Goal: Task Accomplishment & Management: Manage account settings

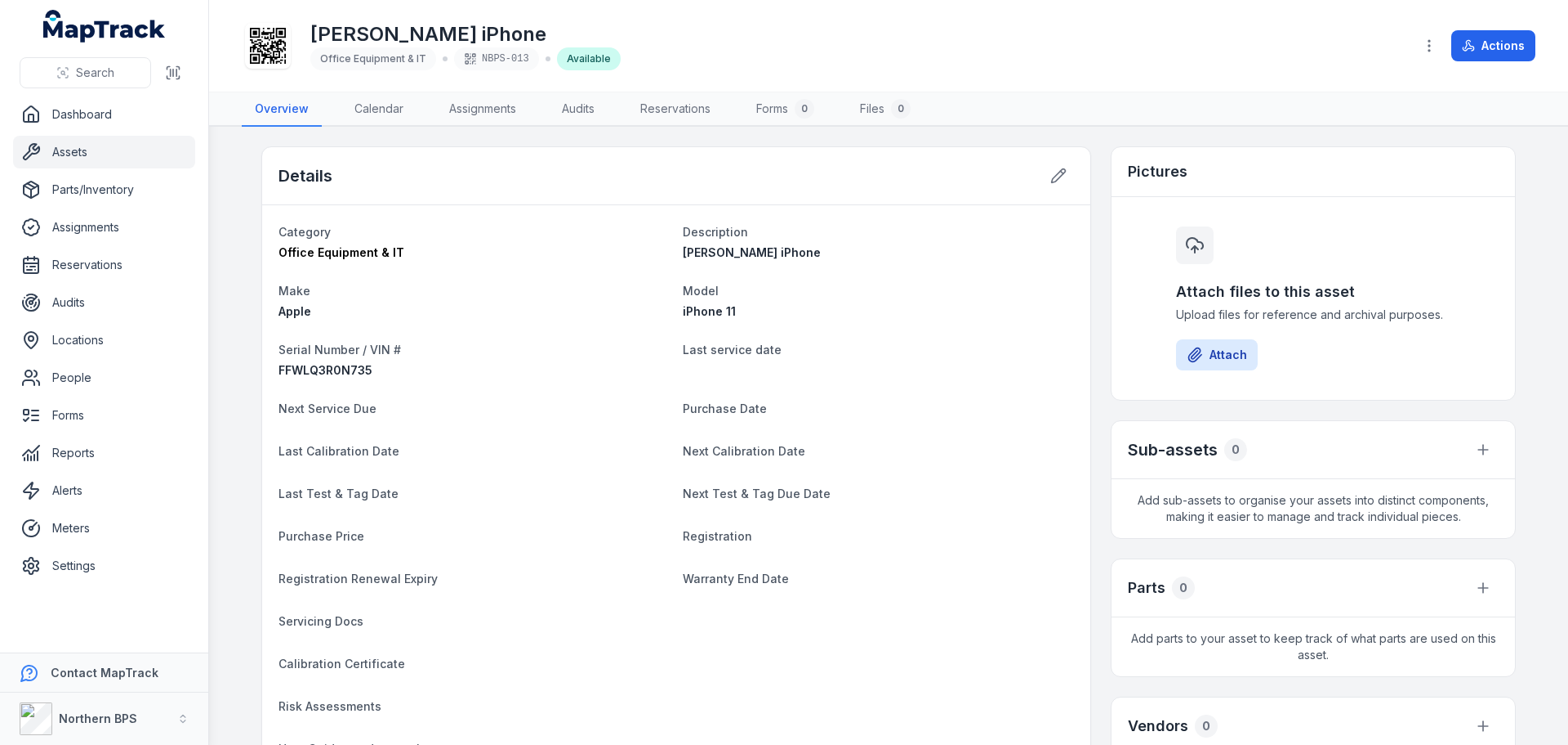
click at [221, 339] on main "Details Category Office Equipment & IT Description [PERSON_NAME] iPhone Make Ap…" at bounding box center [888, 436] width 1359 height 618
click at [436, 445] on dt "Last Calibration Date" at bounding box center [474, 450] width 391 height 20
click at [637, 348] on dt "Serial Number / VIN #" at bounding box center [474, 349] width 391 height 20
click at [586, 311] on div "Apple" at bounding box center [474, 311] width 391 height 16
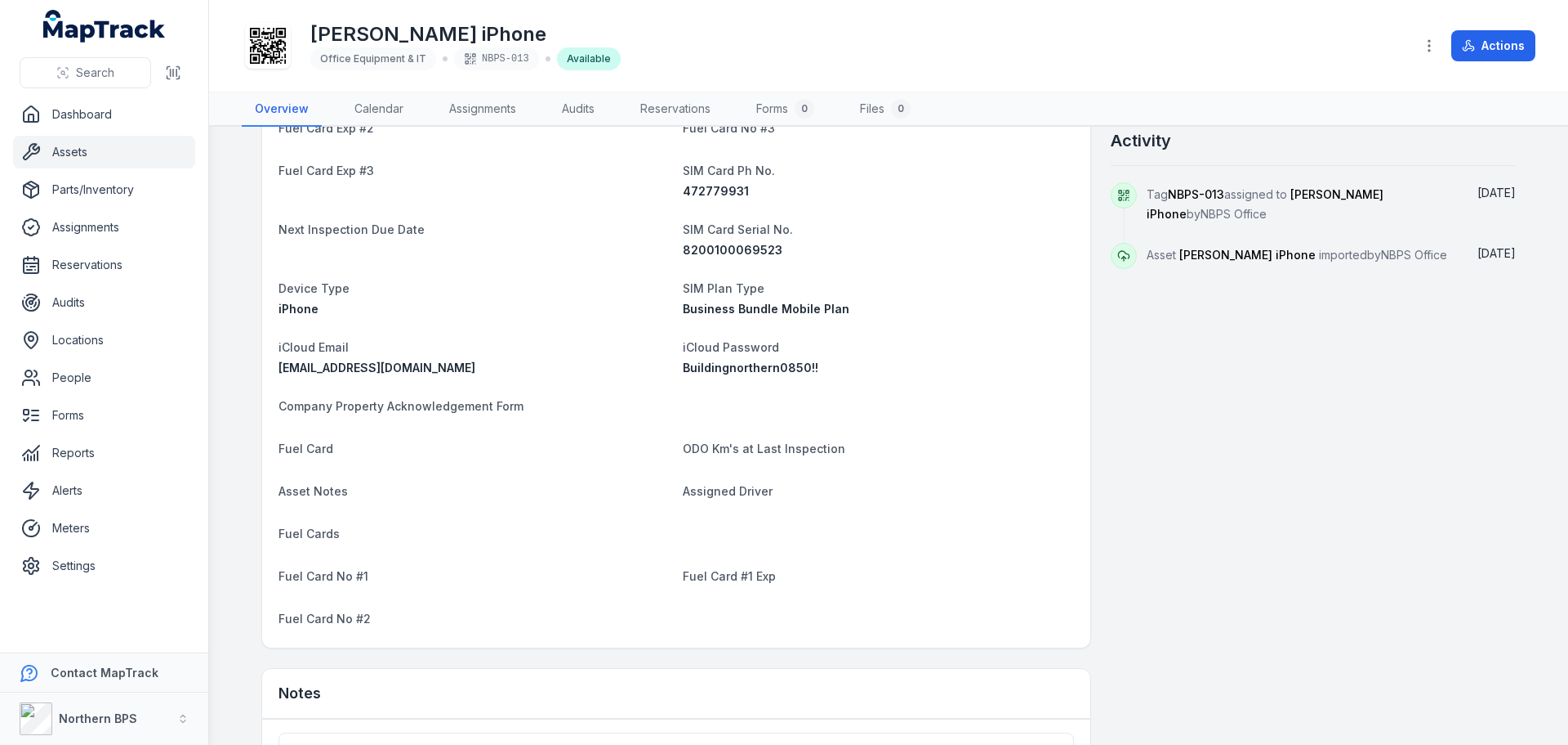
scroll to position [736, 0]
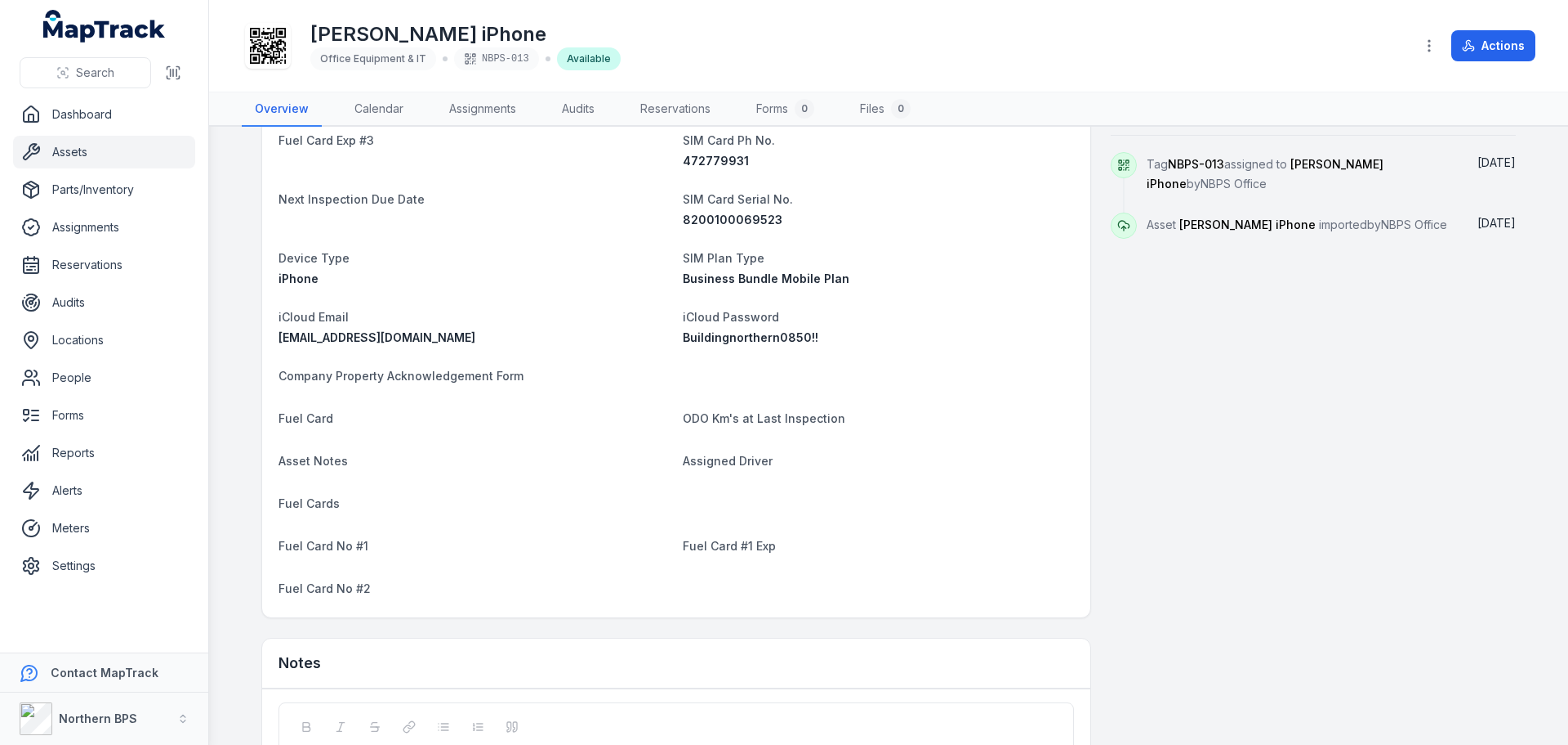
click at [466, 372] on span "Company Property Acknowledgement Form" at bounding box center [401, 376] width 245 height 14
click at [478, 381] on span "Company Property Acknowledgement Form" at bounding box center [401, 376] width 245 height 14
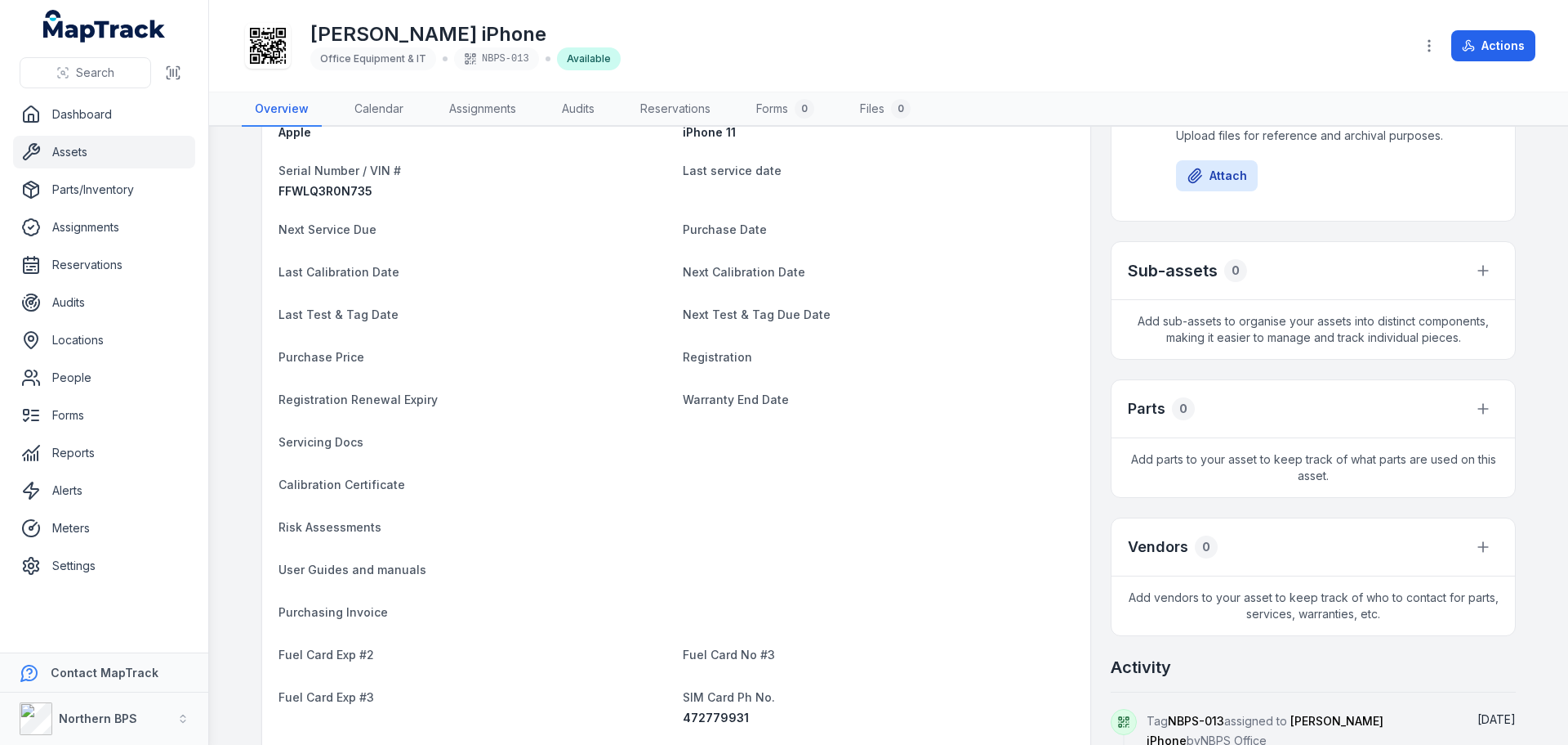
scroll to position [0, 0]
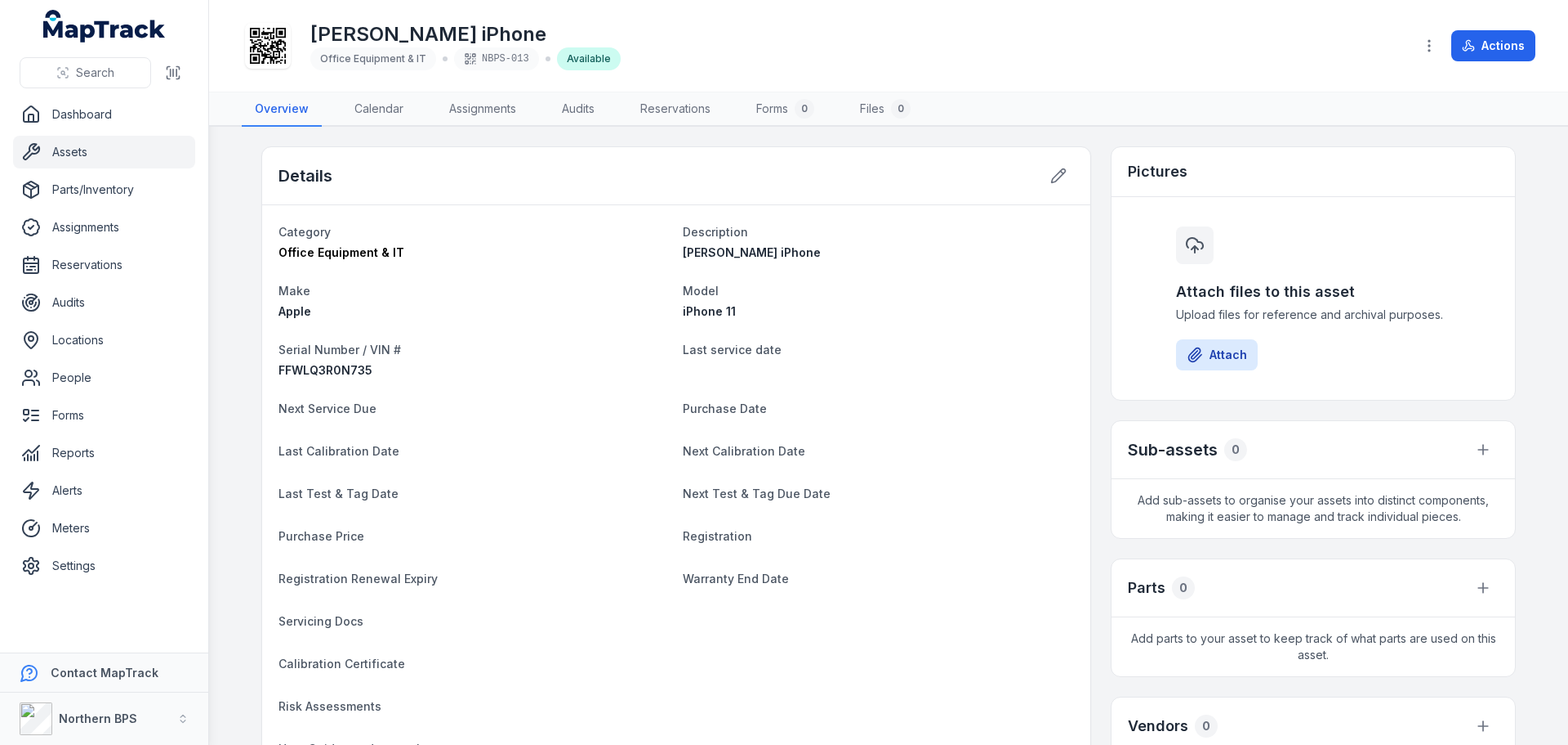
click at [866, 116] on link "Files 0" at bounding box center [884, 109] width 77 height 34
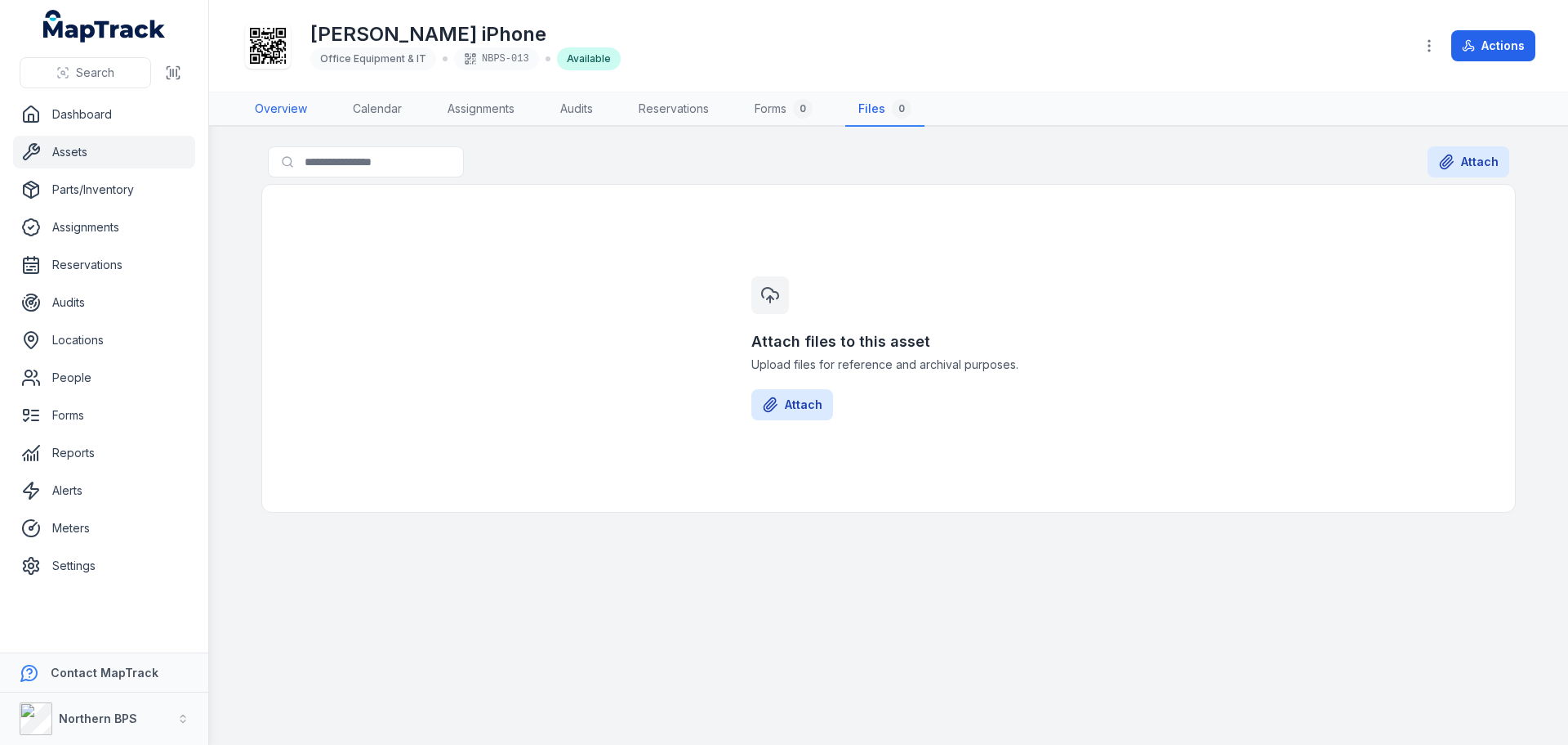
click at [276, 118] on link "Overview" at bounding box center [281, 109] width 78 height 34
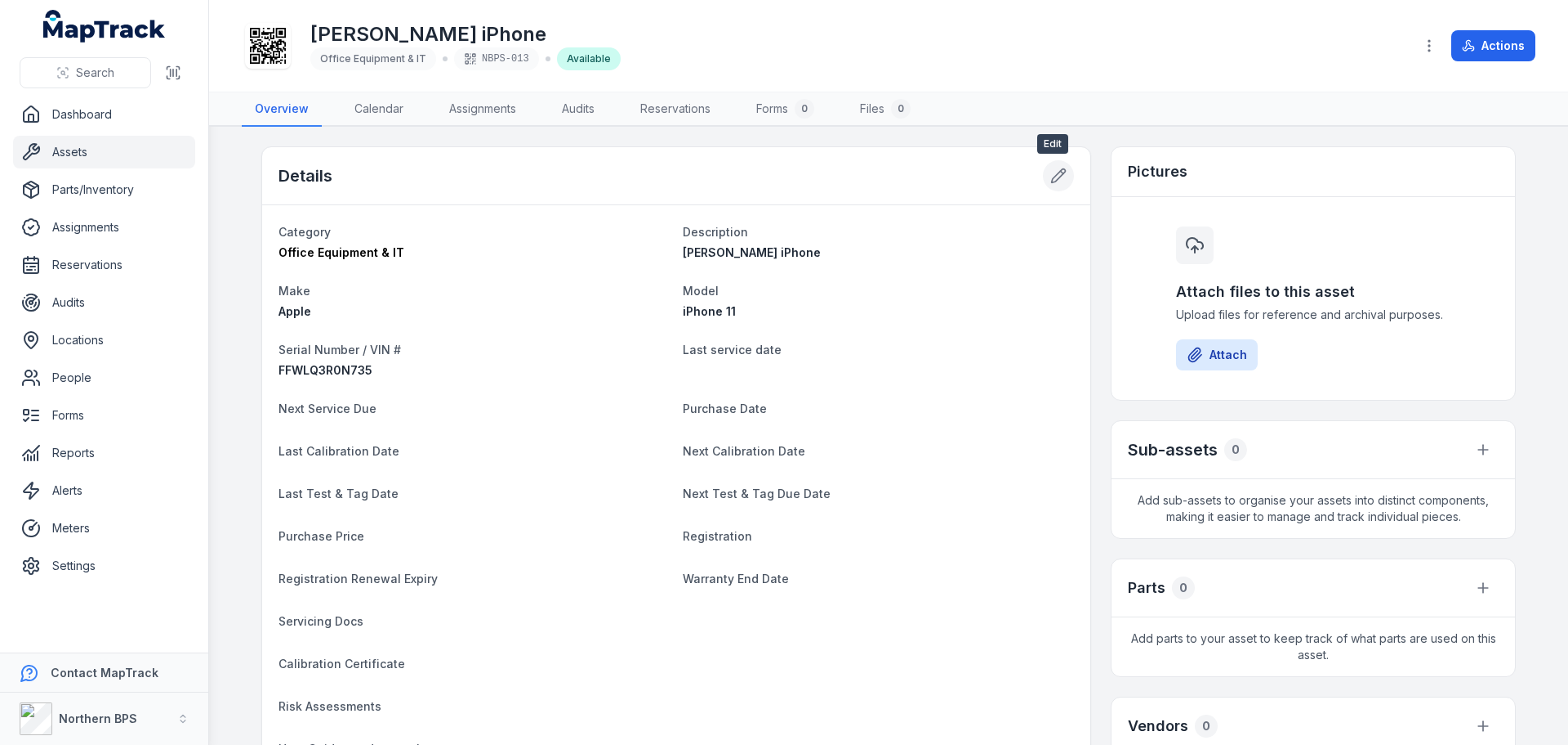
click at [1054, 177] on icon at bounding box center [1059, 176] width 14 height 14
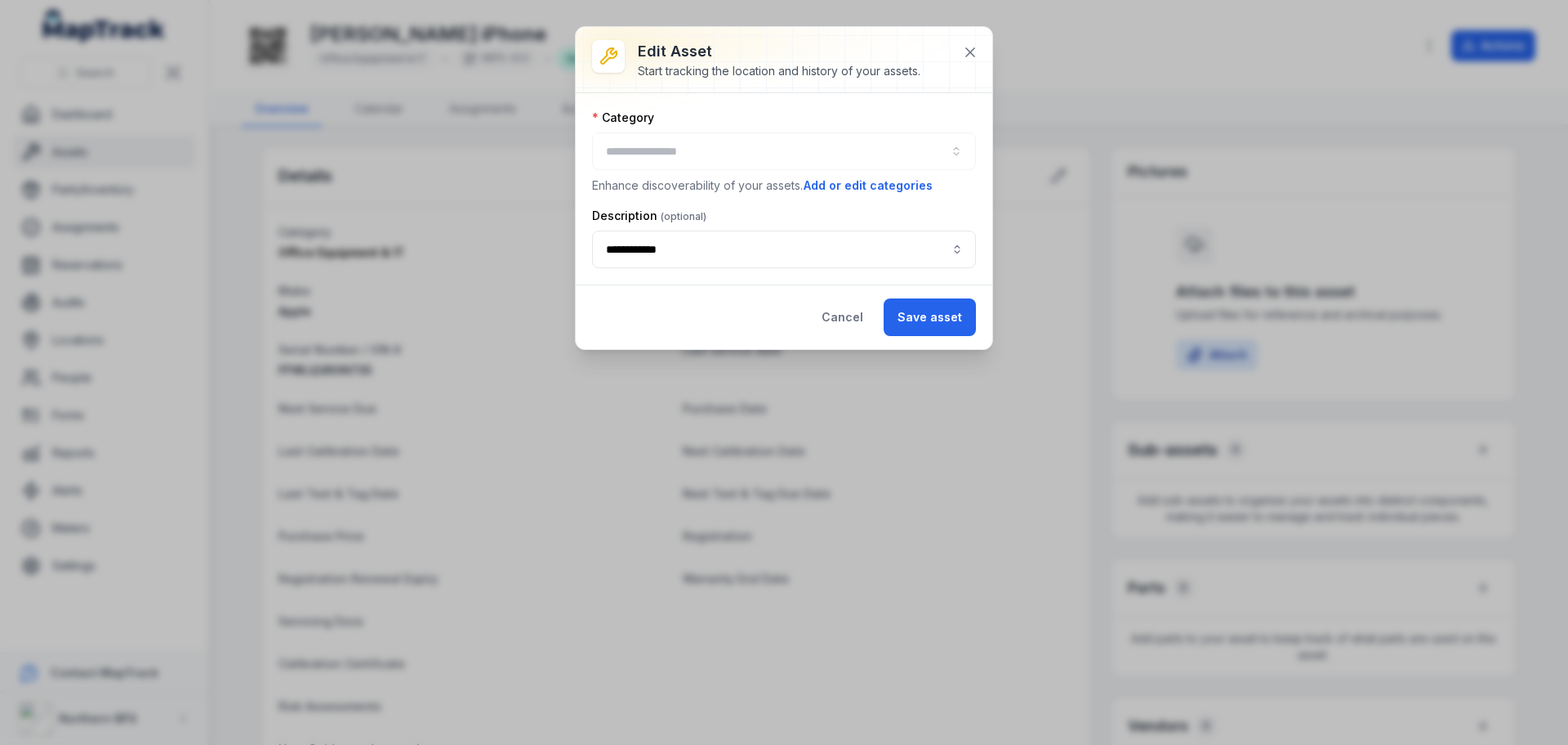
type input "**********"
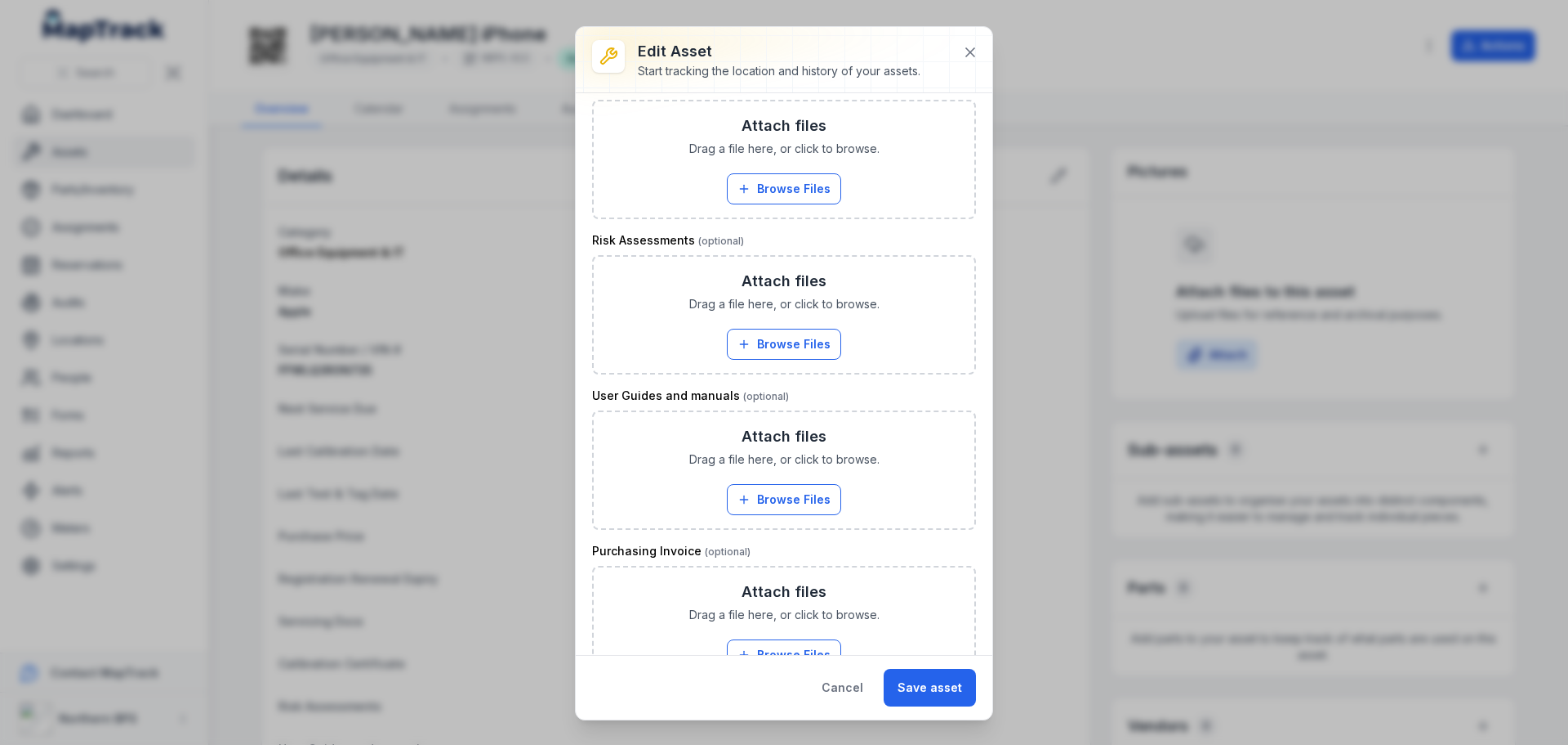
scroll to position [2207, 0]
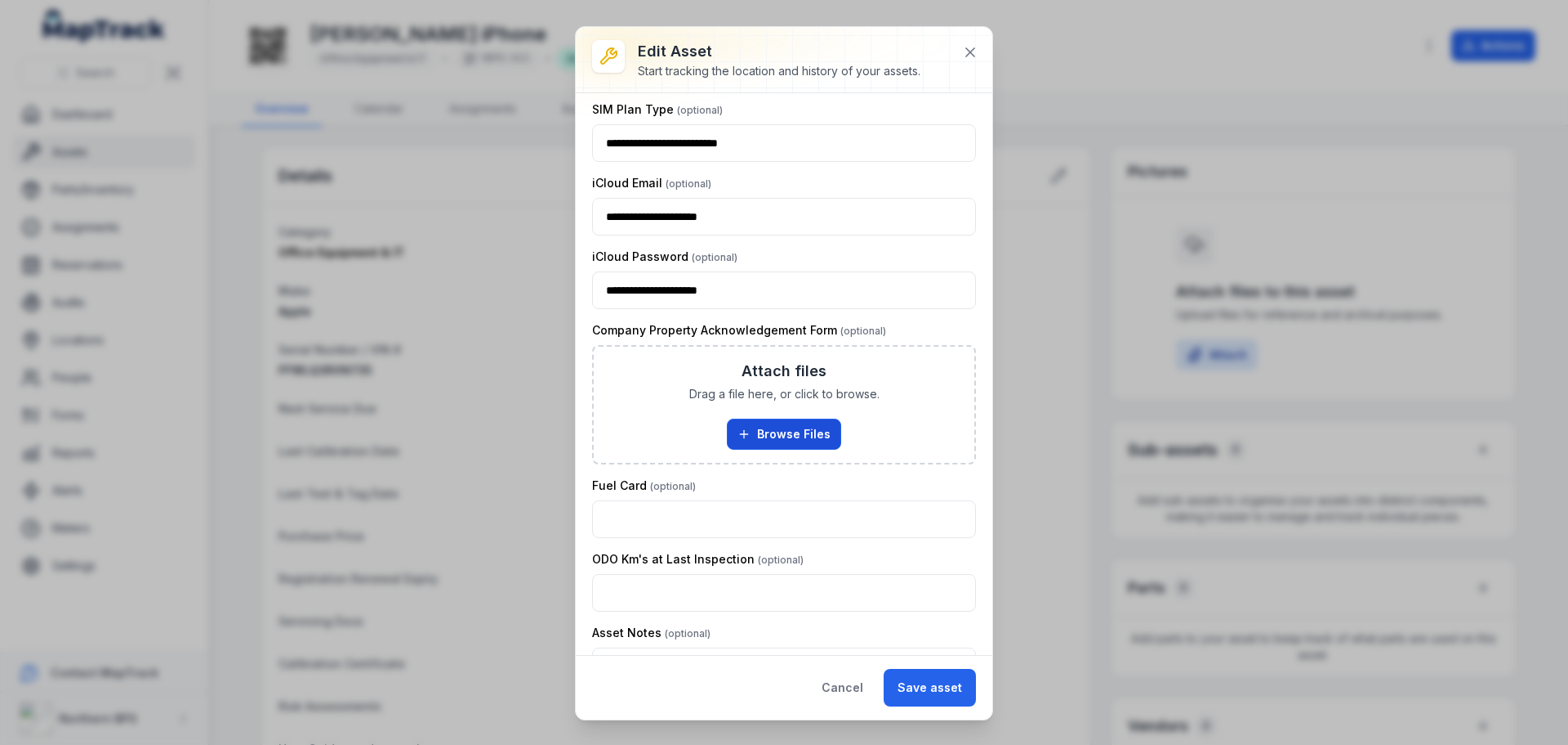
click at [801, 432] on button "Browse Files" at bounding box center [784, 433] width 114 height 31
click at [974, 43] on button at bounding box center [969, 52] width 31 height 31
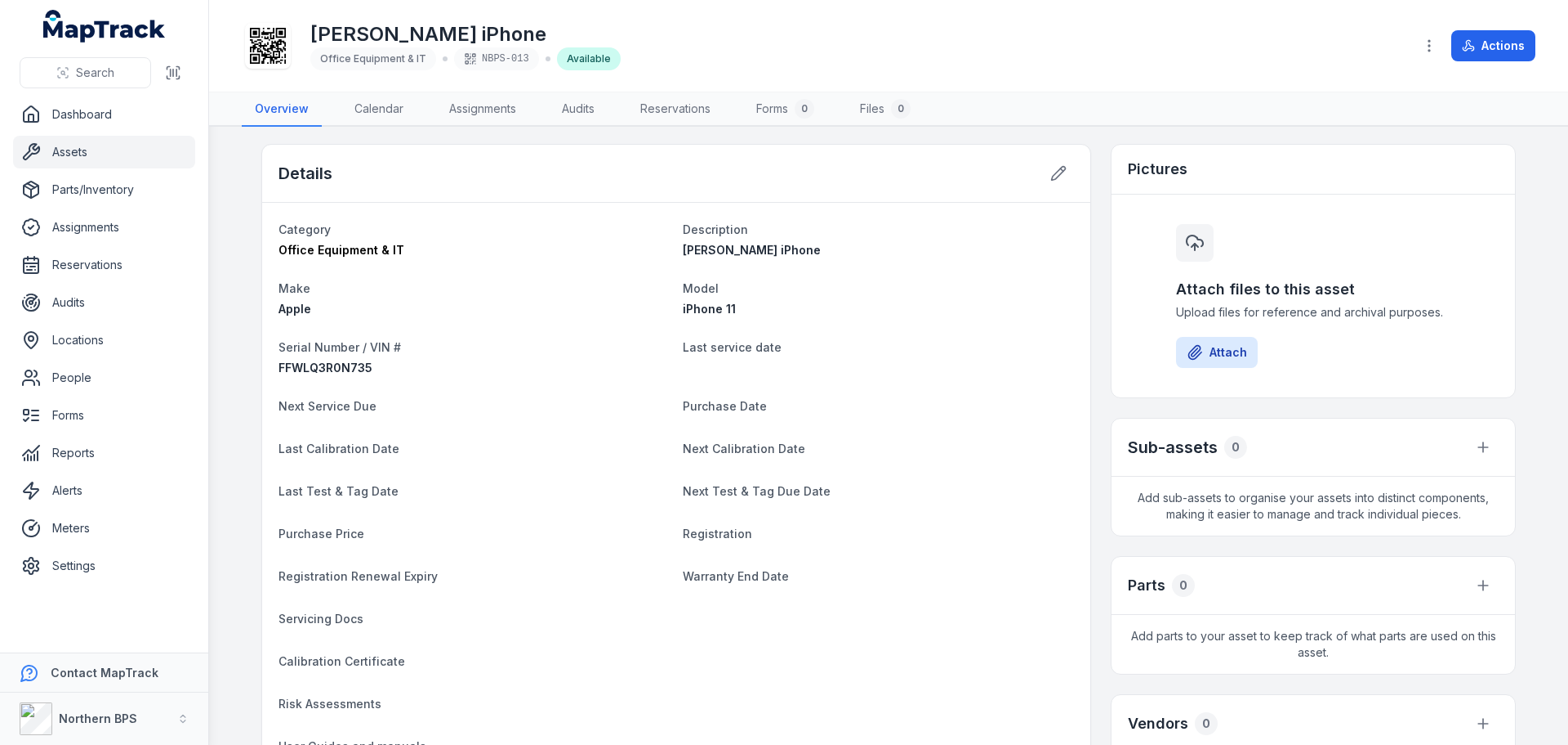
scroll to position [0, 0]
